Goal: Check status: Check status

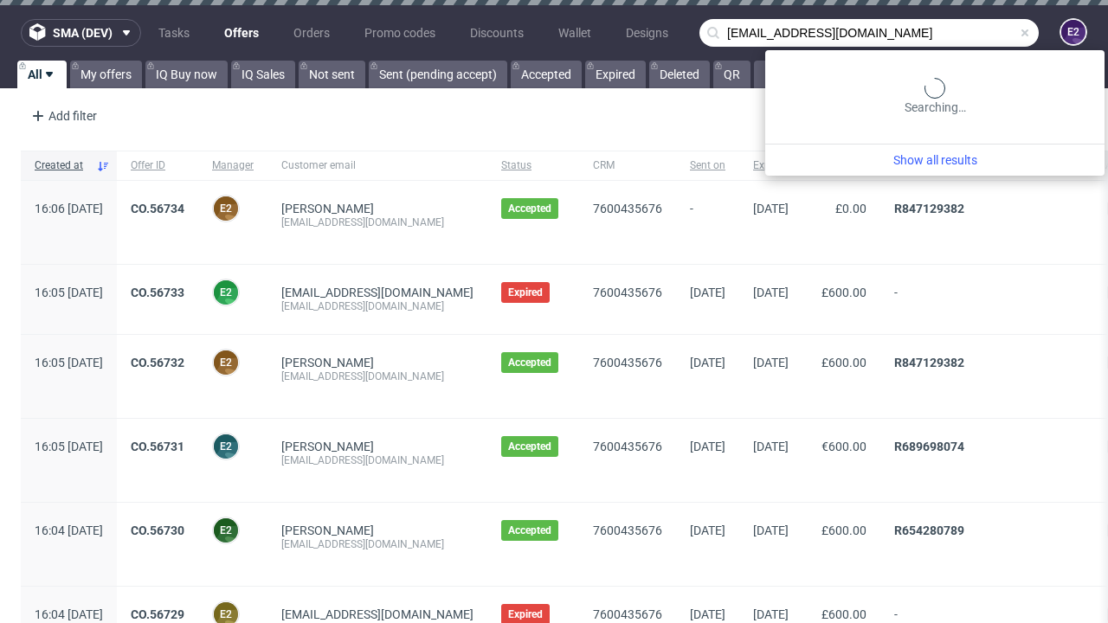
type input "[EMAIL_ADDRESS][DOMAIN_NAME]"
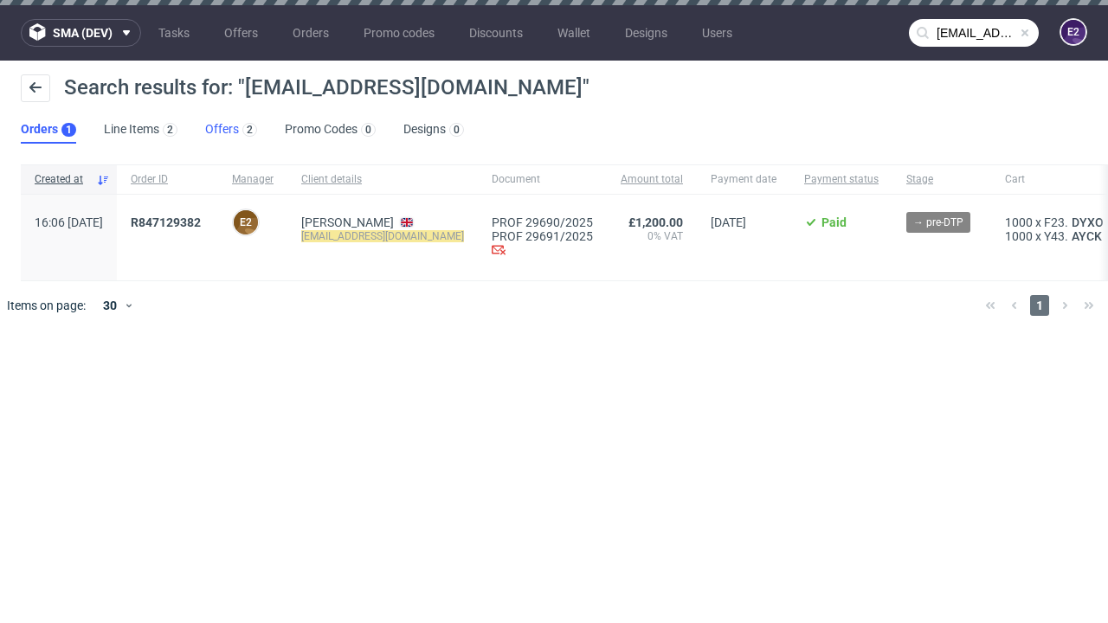
click at [231, 130] on link "Offers 2" at bounding box center [231, 130] width 52 height 28
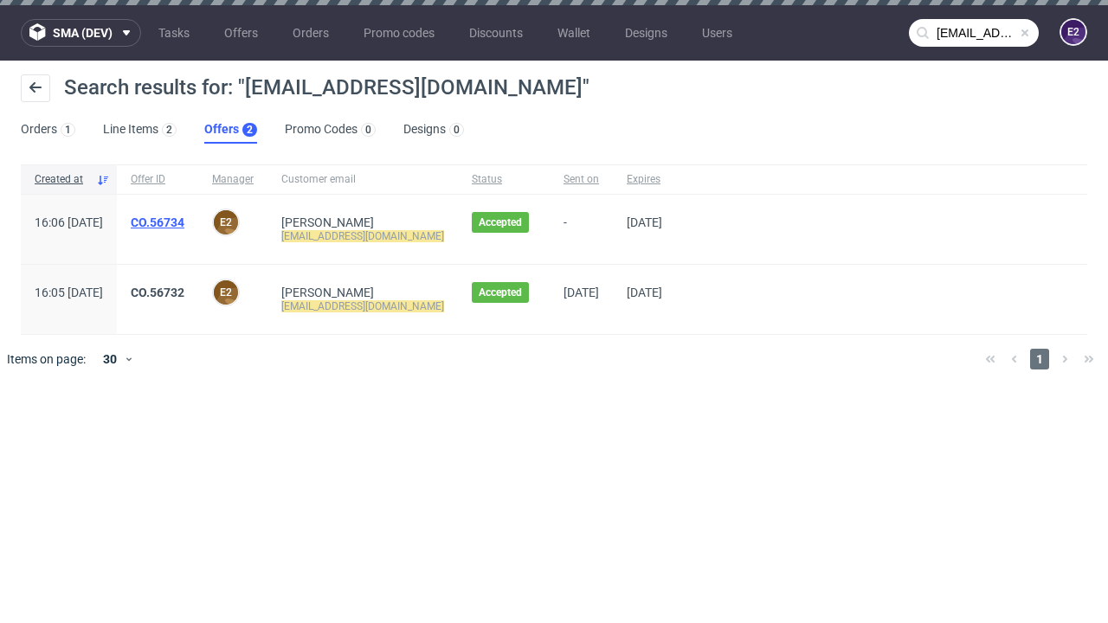
click at [184, 222] on link "CO.56734" at bounding box center [158, 223] width 54 height 14
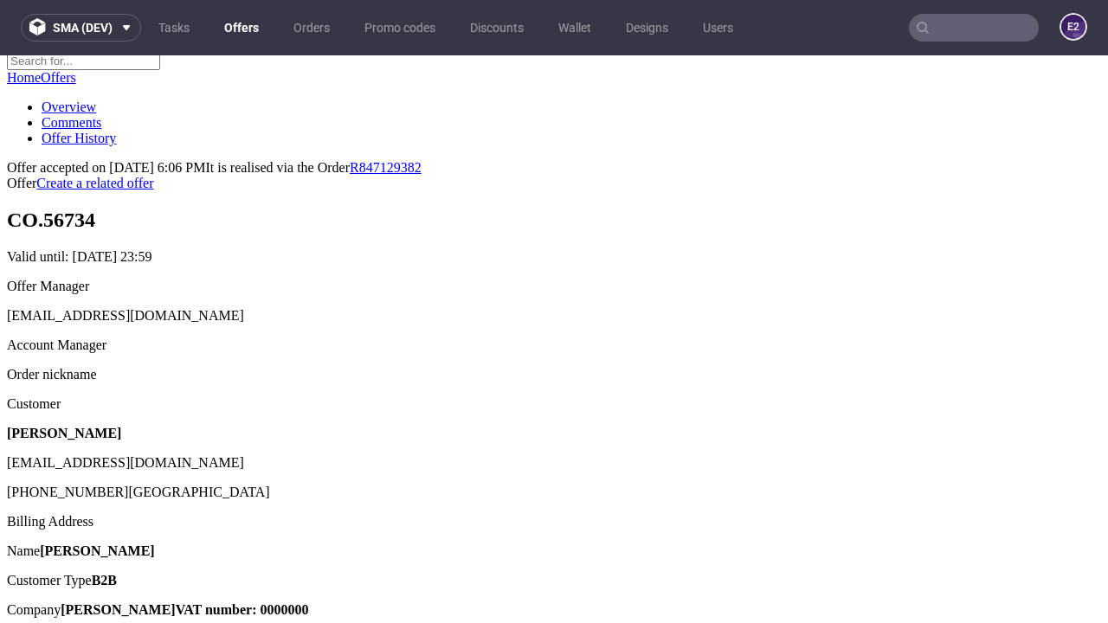
scroll to position [218, 0]
